Goal: Task Accomplishment & Management: Complete application form

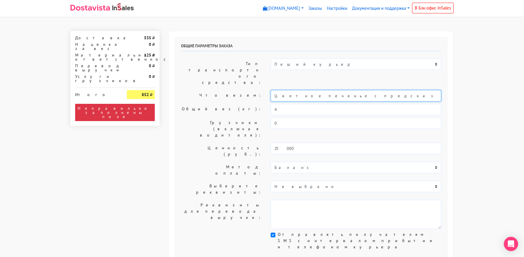
drag, startPoint x: 293, startPoint y: 77, endPoint x: 237, endPoint y: 78, distance: 56.4
click at [237, 90] on div "Что везем: Цветное печенье с предсказаниями (Текст на заказ)" at bounding box center [310, 95] width 269 height 11
drag, startPoint x: 323, startPoint y: 77, endPoint x: 384, endPoint y: 76, distance: 61.5
click at [381, 90] on input "Печенье с предсказаниями (Текст на заказ)" at bounding box center [355, 95] width 170 height 11
click at [200, 90] on label "Что везем:" at bounding box center [221, 95] width 90 height 11
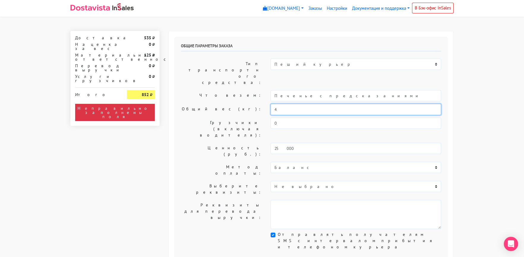
drag, startPoint x: 286, startPoint y: 91, endPoint x: 228, endPoint y: 91, distance: 57.3
click at [228, 104] on div "Общий вес (кг): 4" at bounding box center [310, 109] width 269 height 11
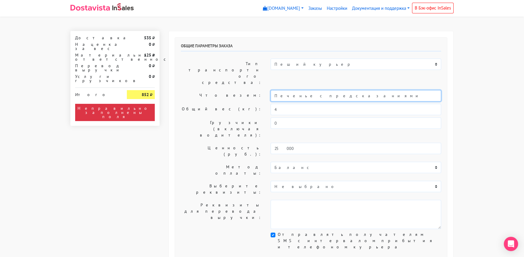
click at [274, 90] on input "Печенье с предсказаниями" at bounding box center [355, 95] width 170 height 11
type input "Короб: 50*40*30см, 4 кг - х2 шт // Печенье с предсказаниями"
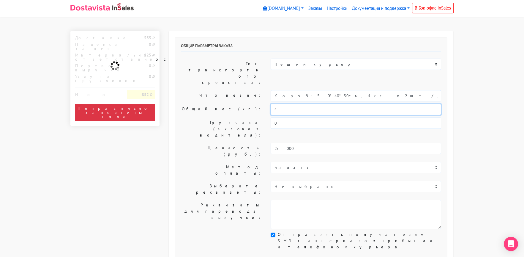
drag, startPoint x: 279, startPoint y: 92, endPoint x: 262, endPoint y: 92, distance: 16.6
click at [262, 104] on div "Общий вес (кг): 4" at bounding box center [310, 109] width 269 height 11
type input "8"
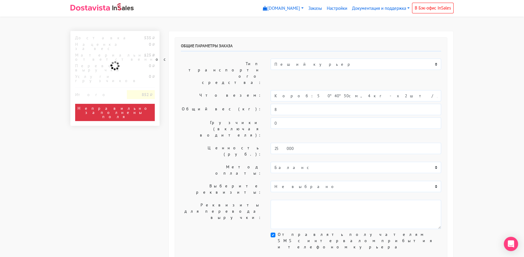
click at [212, 104] on label "Общий вес (кг):" at bounding box center [221, 109] width 90 height 11
click at [203, 104] on label "Общий вес (кг):" at bounding box center [221, 109] width 90 height 11
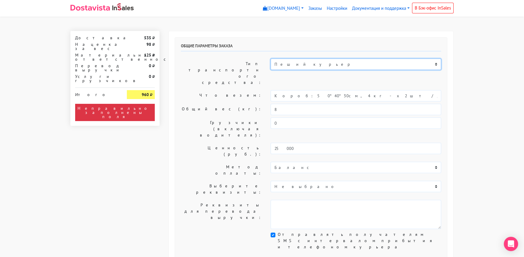
click at [302, 64] on select "Пеший курьер Легковой автомобиль Каблук (до 700 кг) Микроавтобус / портер (до […" at bounding box center [355, 63] width 170 height 11
select select "7"
click at [270, 58] on select "Пеший курьер Легковой автомобиль Каблук (до 700 кг) Микроавтобус / портер (до […" at bounding box center [355, 63] width 170 height 11
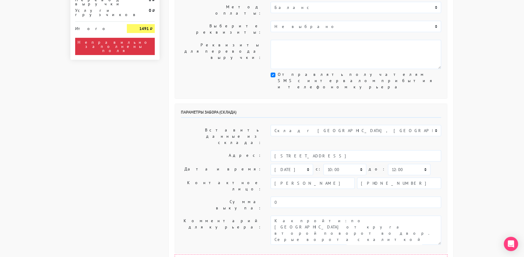
scroll to position [178, 0]
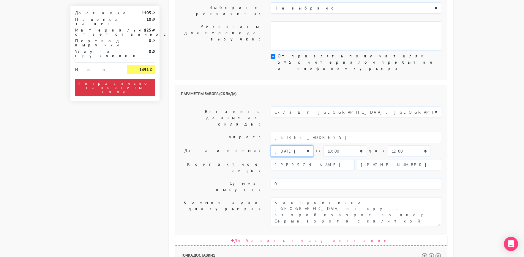
click at [287, 145] on select "[DATE] [DATE] [DATE] [DATE] [DATE] [DATE] [DATE] [DATE] [DATE]" at bounding box center [291, 150] width 42 height 11
select select "[DATE]"
click at [270, 145] on select "[DATE] [DATE] [DATE] [DATE] [DATE] [DATE] [DATE] [DATE] [DATE]" at bounding box center [291, 150] width 42 height 11
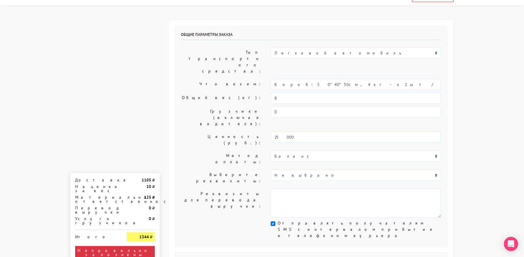
scroll to position [0, 0]
